Goal: Transaction & Acquisition: Purchase product/service

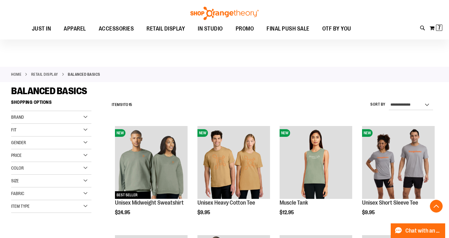
scroll to position [406, 0]
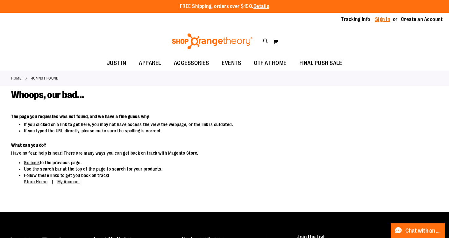
click at [382, 20] on link "Sign In" at bounding box center [382, 19] width 15 height 7
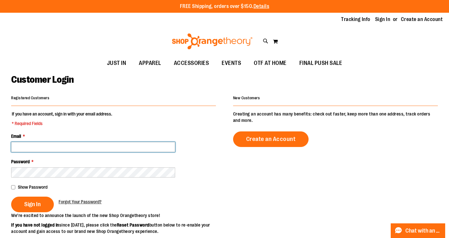
click at [115, 143] on input "Email *" at bounding box center [93, 147] width 164 height 10
type input "**********"
